Goal: Complete application form: Complete application form

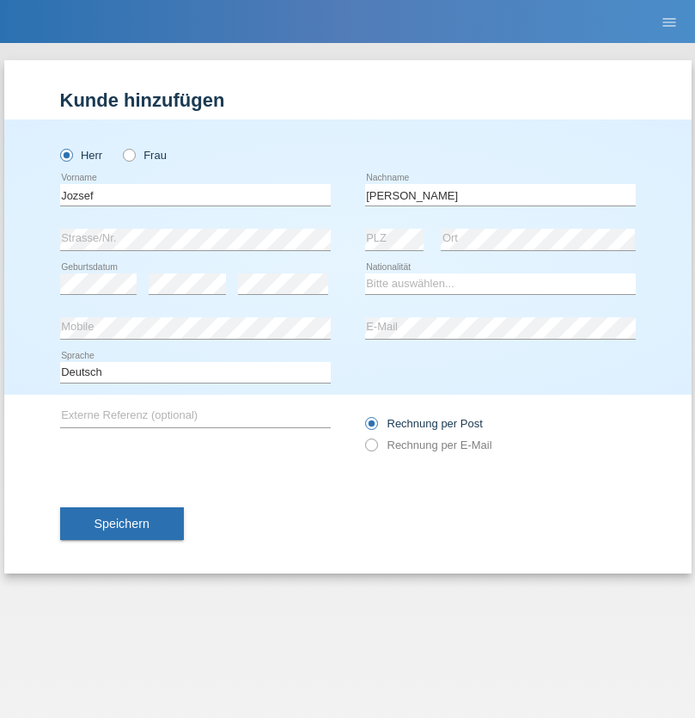
type input "[PERSON_NAME]"
select select "HU"
select select "C"
select select "07"
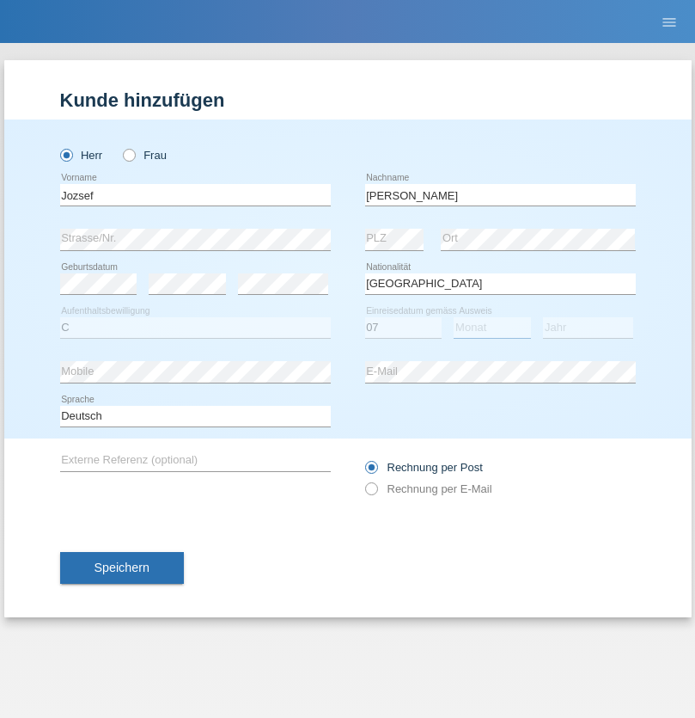
select select "08"
select select "2015"
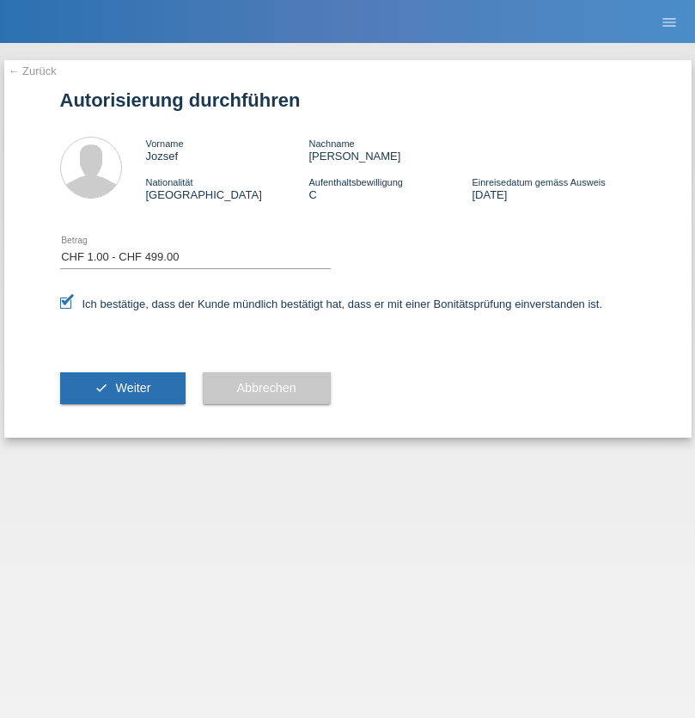
select select "1"
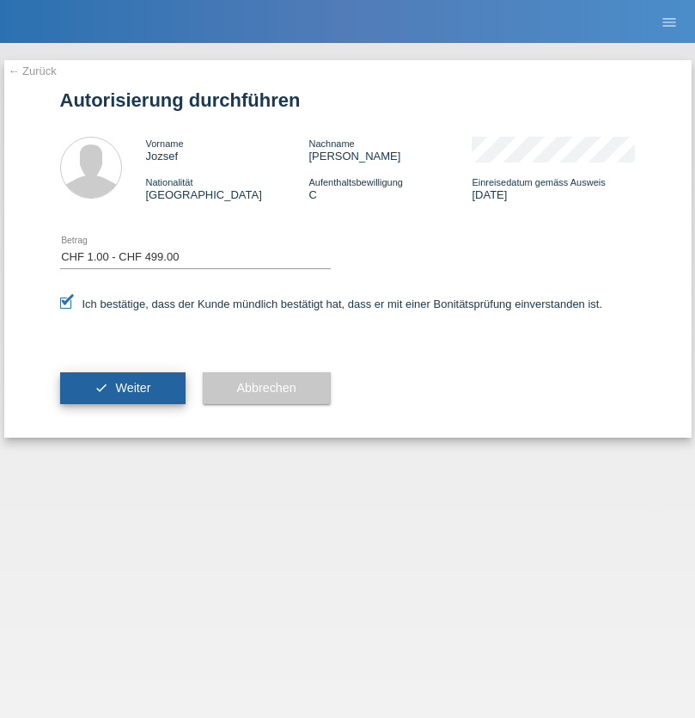
click at [122, 388] on span "Weiter" at bounding box center [132, 388] width 35 height 14
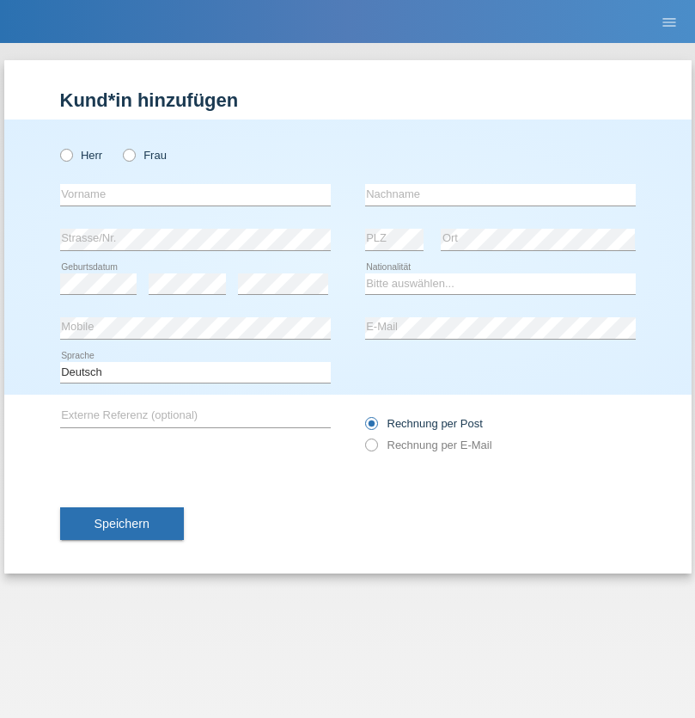
radio input "true"
click at [195, 194] on input "text" at bounding box center [195, 194] width 271 height 21
type input "Jennifer"
click at [500, 194] on input "text" at bounding box center [500, 194] width 271 height 21
type input "Tahiri"
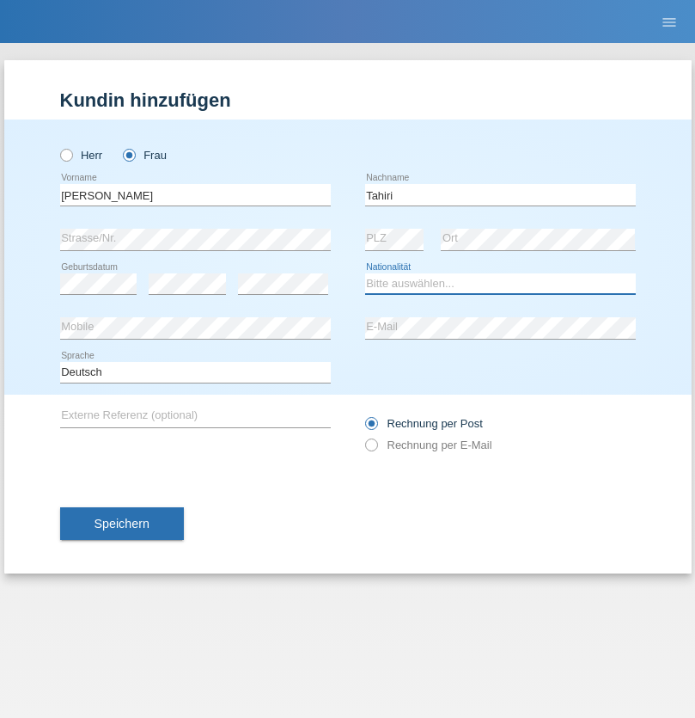
select select "CH"
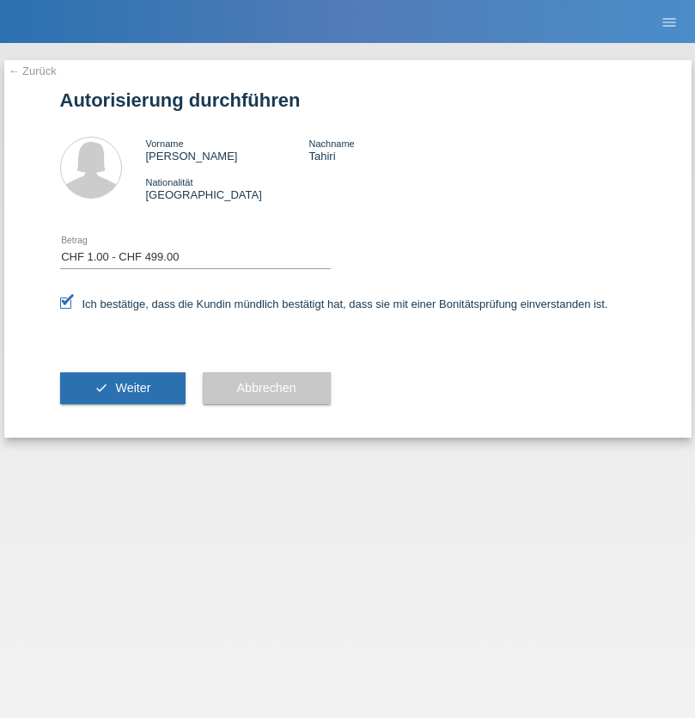
select select "1"
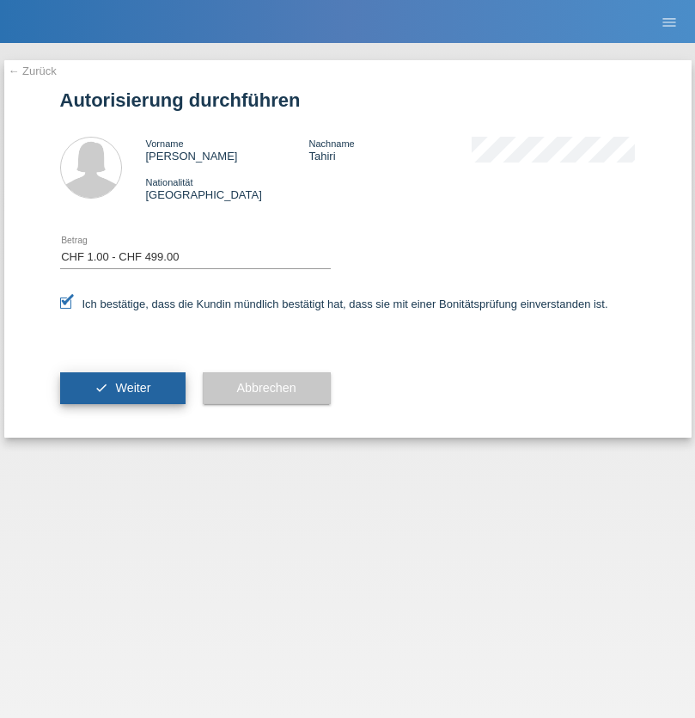
click at [122, 388] on span "Weiter" at bounding box center [132, 388] width 35 height 14
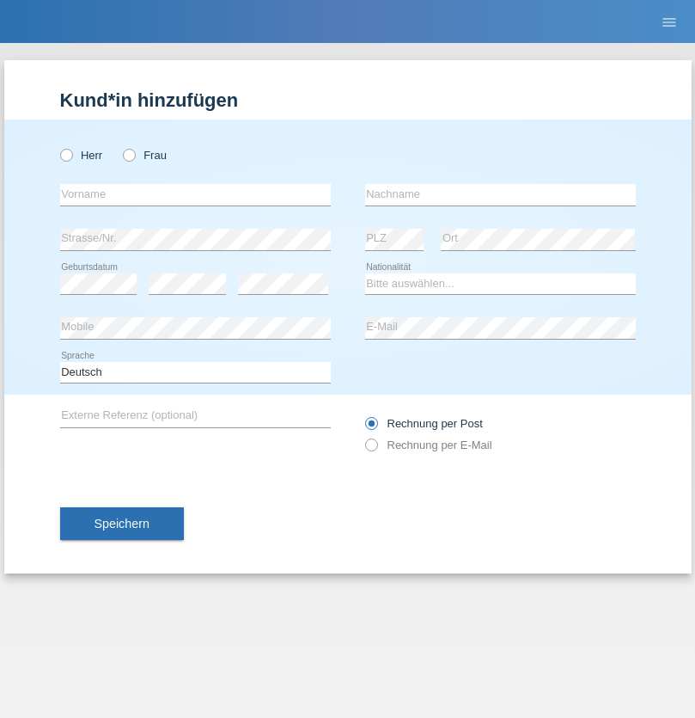
radio input "true"
click at [195, 194] on input "text" at bounding box center [195, 194] width 271 height 21
type input "Robert"
click at [500, 194] on input "text" at bounding box center [500, 194] width 271 height 21
type input "Scherben"
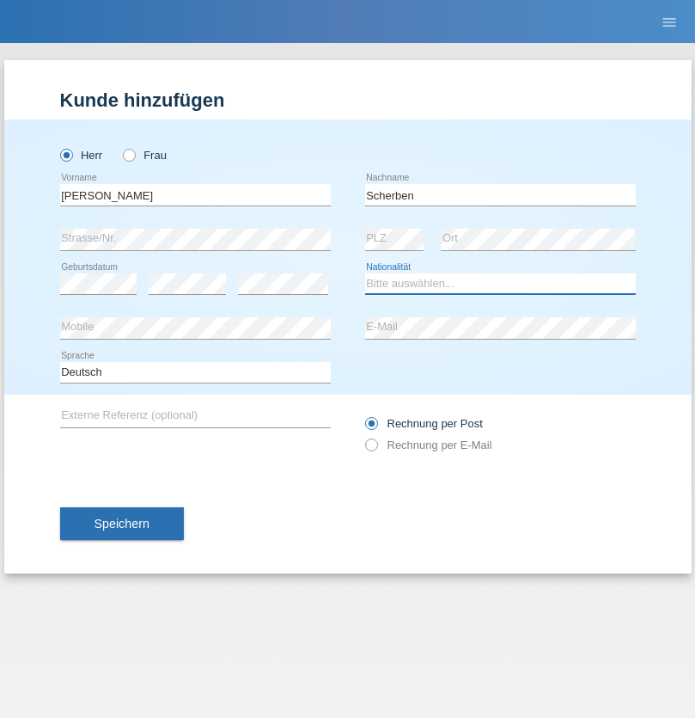
select select "UA"
select select "C"
select select "09"
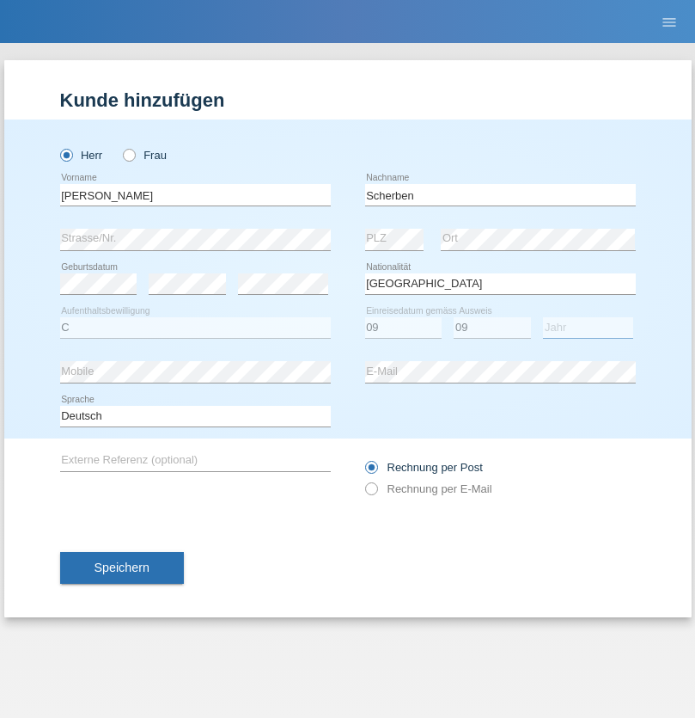
select select "2021"
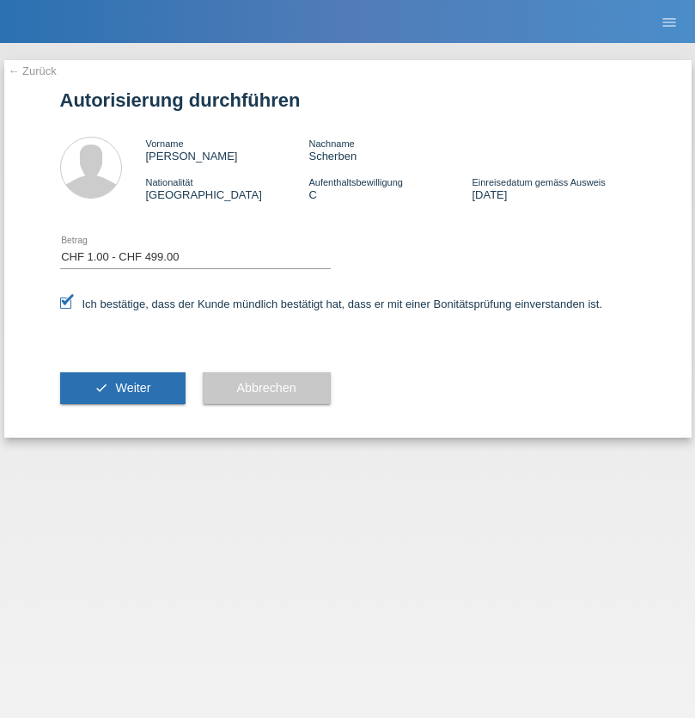
select select "1"
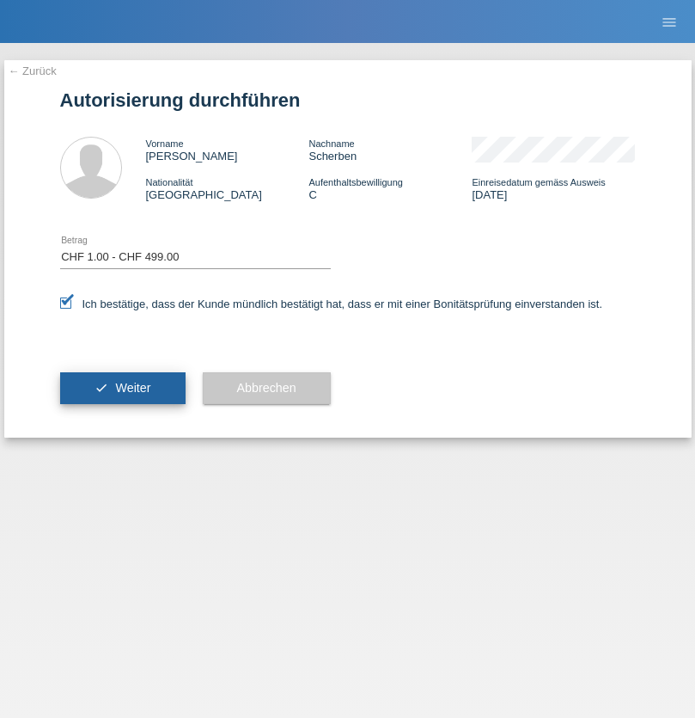
click at [122, 388] on span "Weiter" at bounding box center [132, 388] width 35 height 14
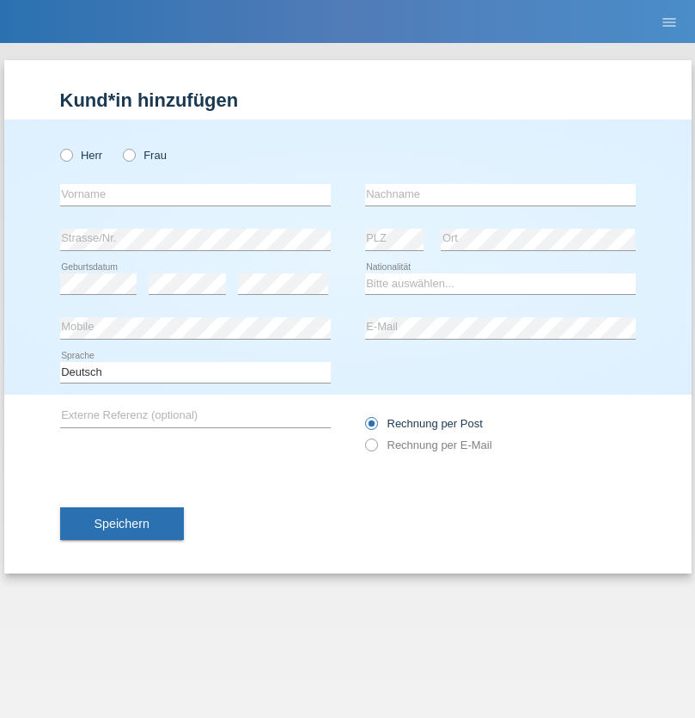
radio input "true"
click at [195, 194] on input "text" at bounding box center [195, 194] width 271 height 21
type input "[PERSON_NAME]"
click at [500, 194] on input "text" at bounding box center [500, 194] width 271 height 21
type input "Celebi"
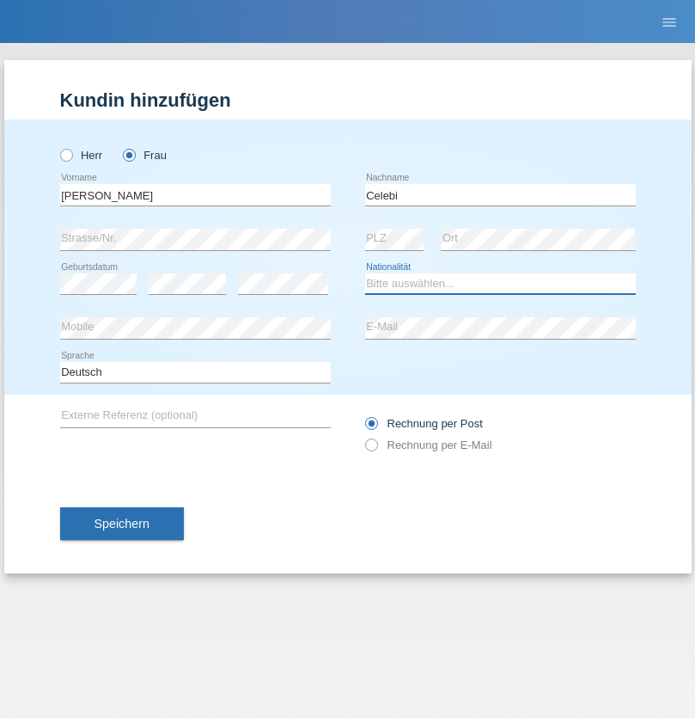
select select "TR"
select select "C"
select select "19"
select select "01"
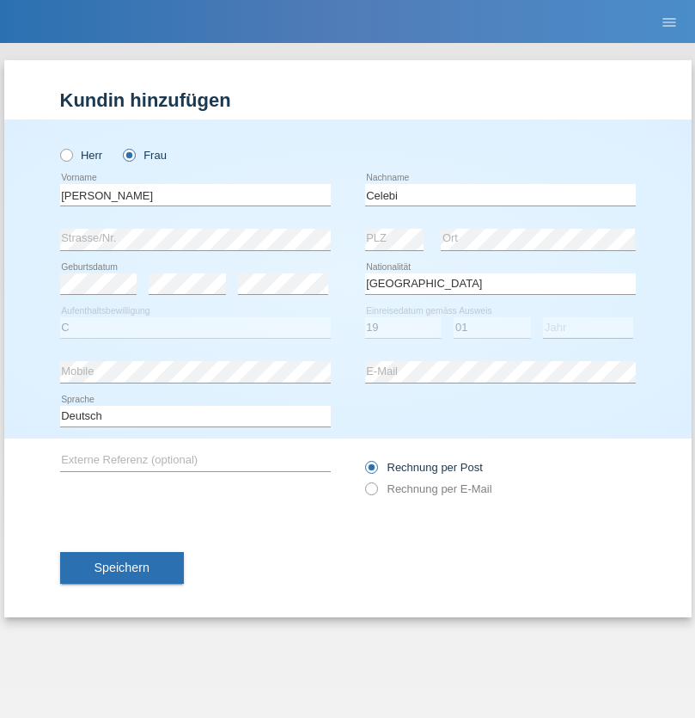
select select "2000"
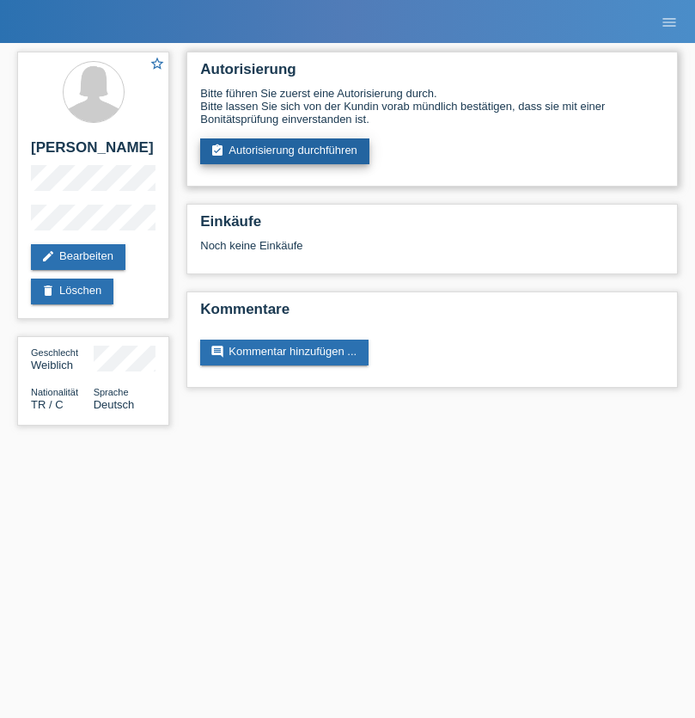
click at [285, 151] on link "assignment_turned_in Autorisierung durchführen" at bounding box center [284, 151] width 169 height 26
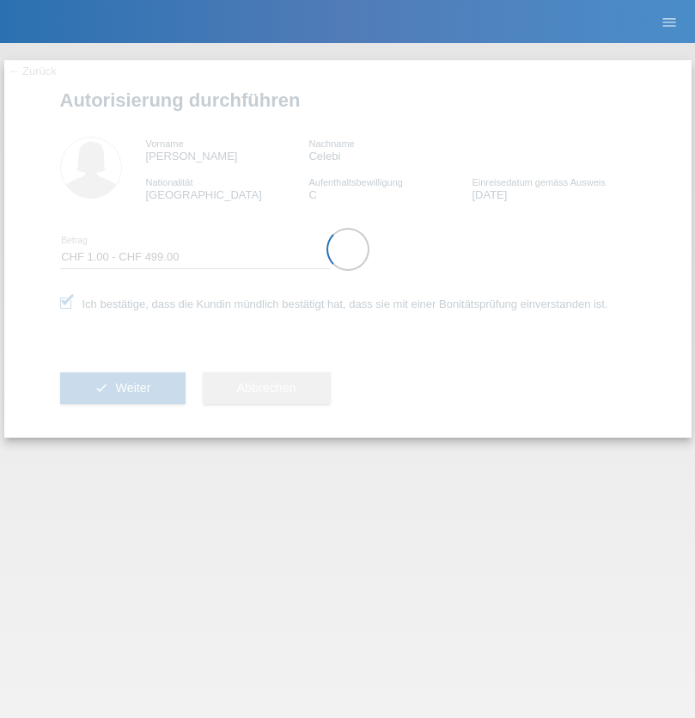
select select "1"
